Goal: Go to known website: Go to known website

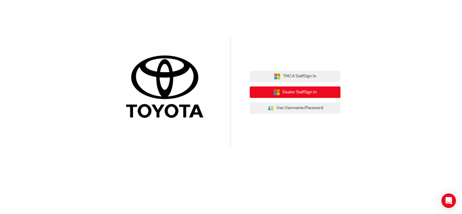
click at [291, 94] on span "Dealer Staff Sign In" at bounding box center [299, 92] width 34 height 7
